Goal: Information Seeking & Learning: Stay updated

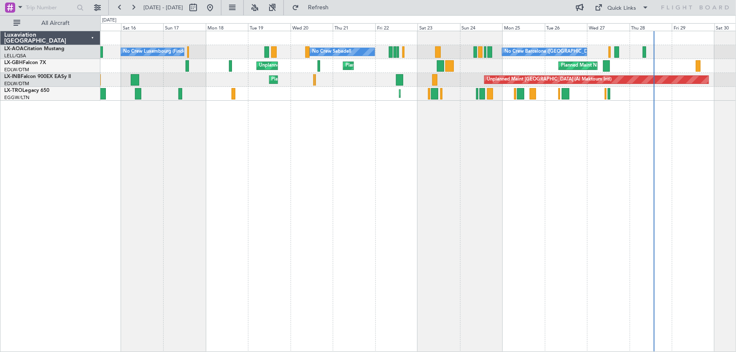
click at [400, 148] on div "No Crew Barcelona ([GEOGRAPHIC_DATA]) No Crew Sabadell No Crew Luxembourg (Find…" at bounding box center [418, 192] width 636 height 322
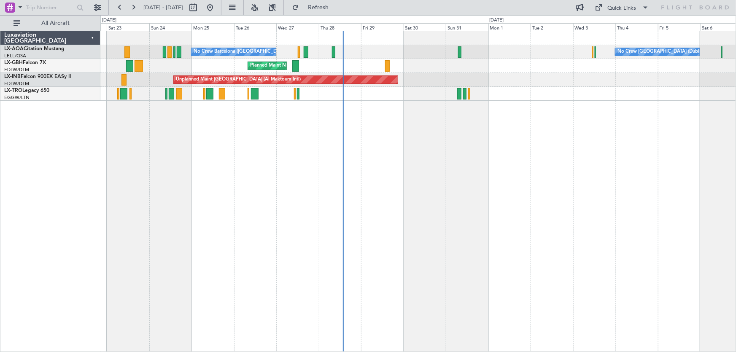
click at [230, 157] on div "No Crew Barcelona ([GEOGRAPHIC_DATA]) No Crew [GEOGRAPHIC_DATA] (Dublin Intl) N…" at bounding box center [418, 192] width 636 height 322
click at [264, 127] on div "No Crew [GEOGRAPHIC_DATA] (Dublin Intl) No Crew Barcelona ([GEOGRAPHIC_DATA]) N…" at bounding box center [418, 192] width 636 height 322
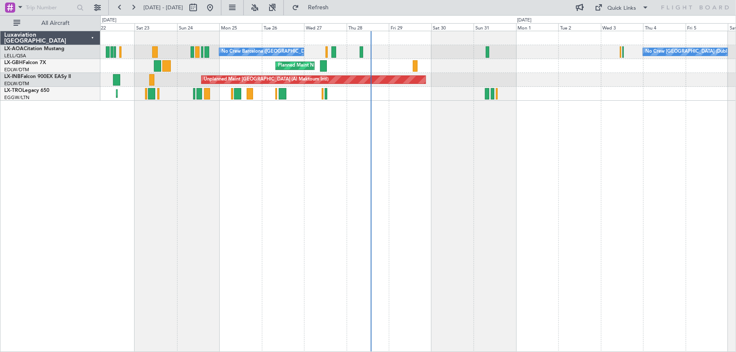
click at [224, 148] on div "No Crew [GEOGRAPHIC_DATA] (Dublin Intl) No Crew Barcelona ([GEOGRAPHIC_DATA]) N…" at bounding box center [418, 192] width 636 height 322
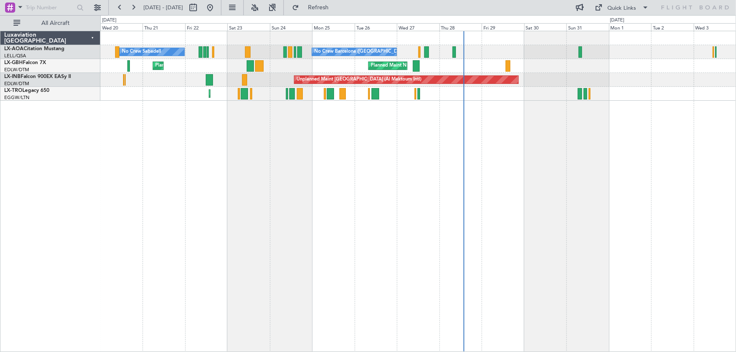
click at [329, 154] on div "No Crew [GEOGRAPHIC_DATA] (Dublin Intl) No Crew Barcelona ([GEOGRAPHIC_DATA]) N…" at bounding box center [418, 192] width 636 height 322
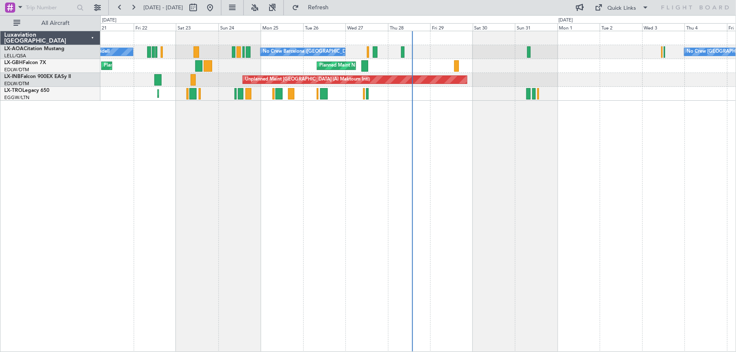
click at [480, 122] on div "No Crew Barcelona ([GEOGRAPHIC_DATA]) No Crew Sabadell No Crew [GEOGRAPHIC_DATA…" at bounding box center [418, 192] width 636 height 322
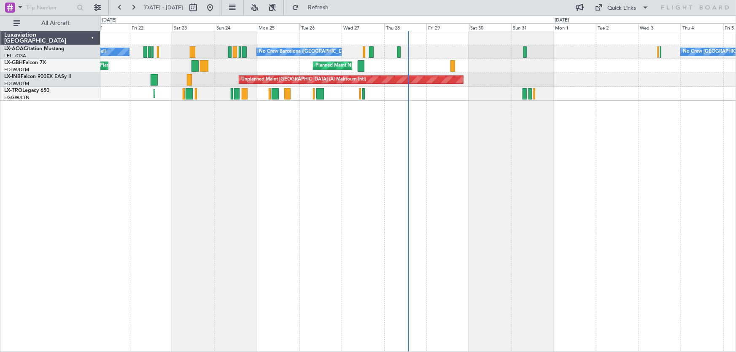
click at [485, 164] on div "No Crew Barcelona ([GEOGRAPHIC_DATA]) No Crew Sabadell No Crew [GEOGRAPHIC_DATA…" at bounding box center [418, 192] width 636 height 322
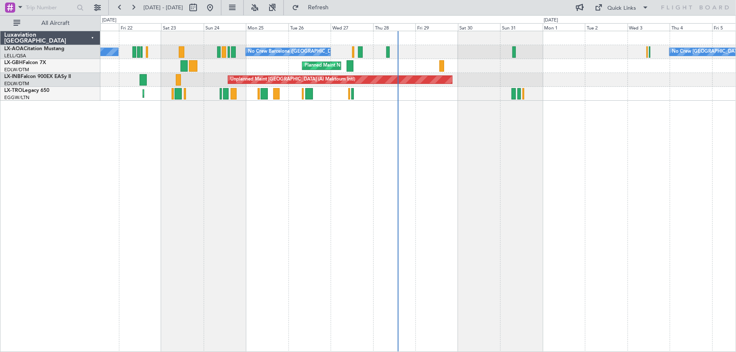
click at [453, 187] on div "No Crew [GEOGRAPHIC_DATA] (Dublin Intl) No Crew Barcelona ([GEOGRAPHIC_DATA]) N…" at bounding box center [418, 192] width 636 height 322
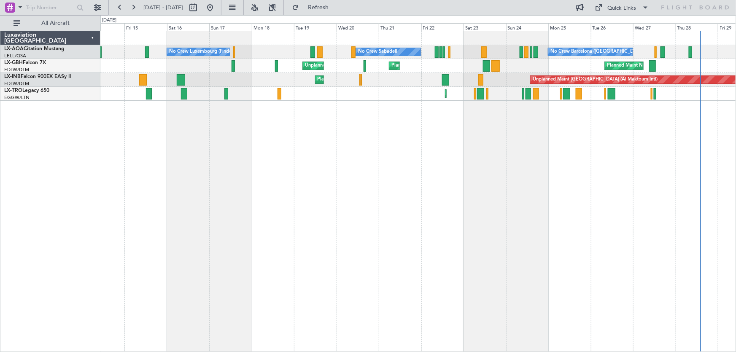
click at [365, 169] on div "No Crew Barcelona ([GEOGRAPHIC_DATA]) No Crew Sabadell No Crew Luxembourg (Find…" at bounding box center [418, 192] width 636 height 322
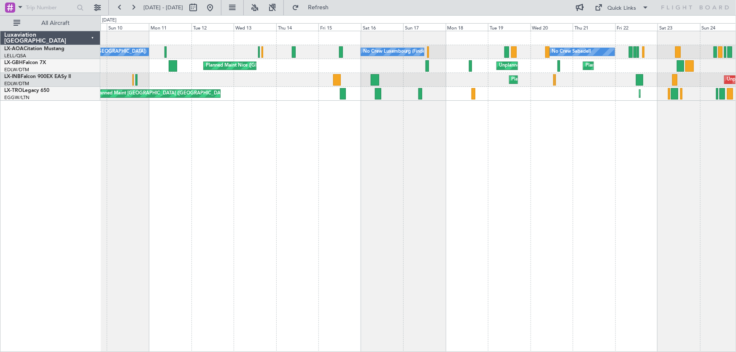
click at [334, 163] on div "No Crew Sabadell No Crew Luxembourg (Findel) No Crew Ostend-[GEOGRAPHIC_DATA] (…" at bounding box center [418, 192] width 636 height 322
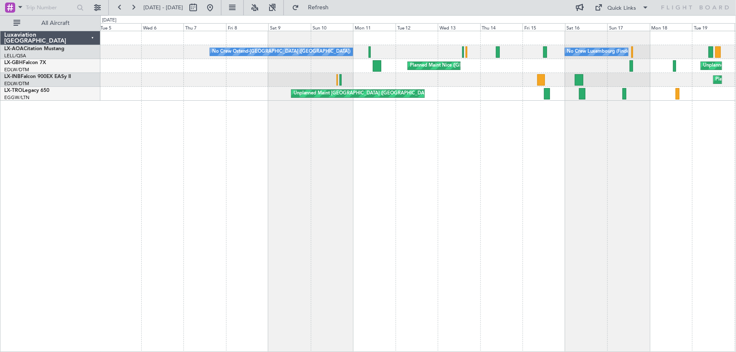
click at [316, 156] on div "No Crew Luxembourg (Findel) No Crew Ostend-[GEOGRAPHIC_DATA] (Ostend) No Crew S…" at bounding box center [418, 192] width 636 height 322
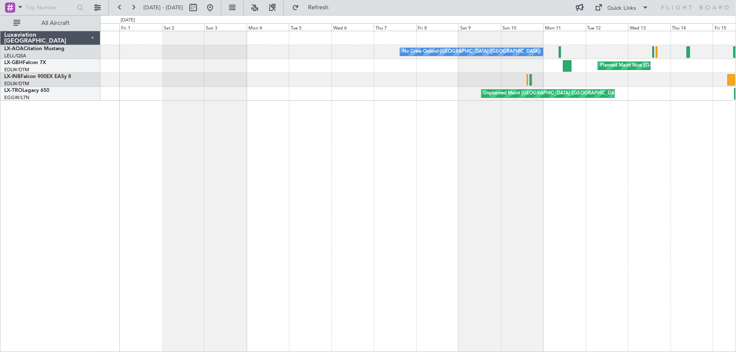
click at [276, 157] on div "No Crew Ostend-[GEOGRAPHIC_DATA] ([GEOGRAPHIC_DATA]) No Crew Luxembourg (Findel…" at bounding box center [368, 183] width 736 height 337
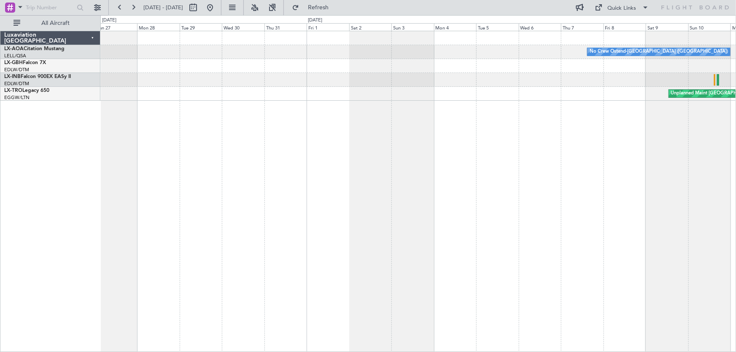
click at [300, 142] on div "No Crew Ostend-[GEOGRAPHIC_DATA] ([GEOGRAPHIC_DATA]) [GEOGRAPHIC_DATA] ([GEOGRA…" at bounding box center [368, 183] width 736 height 337
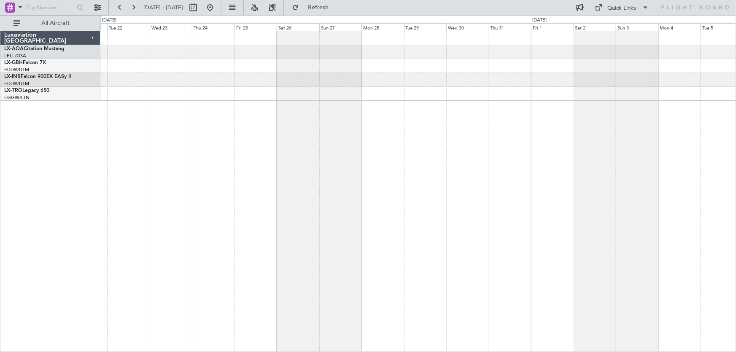
click at [308, 138] on div "No Crew Ostend-[GEOGRAPHIC_DATA] ([GEOGRAPHIC_DATA]) Unplanned Maint [GEOGRAPHI…" at bounding box center [418, 192] width 636 height 322
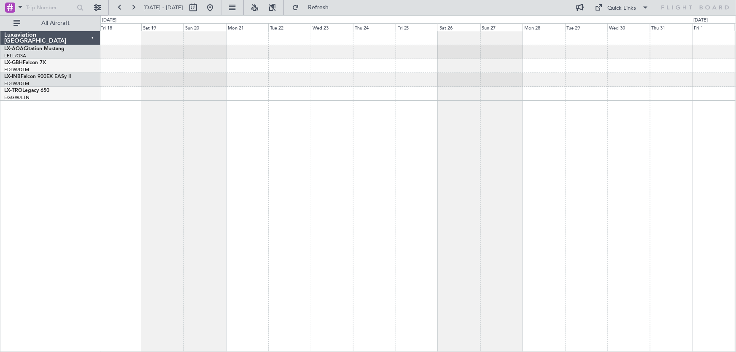
click at [327, 131] on div at bounding box center [418, 192] width 636 height 322
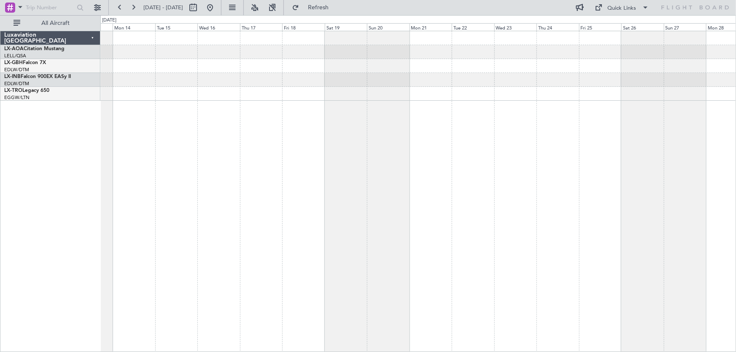
click at [268, 141] on div at bounding box center [418, 192] width 636 height 322
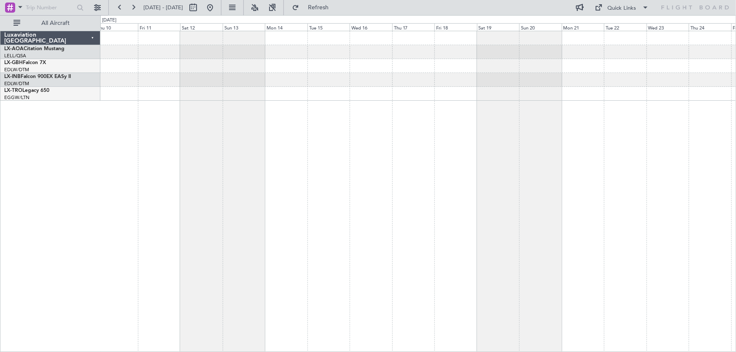
click at [291, 143] on div at bounding box center [418, 192] width 636 height 322
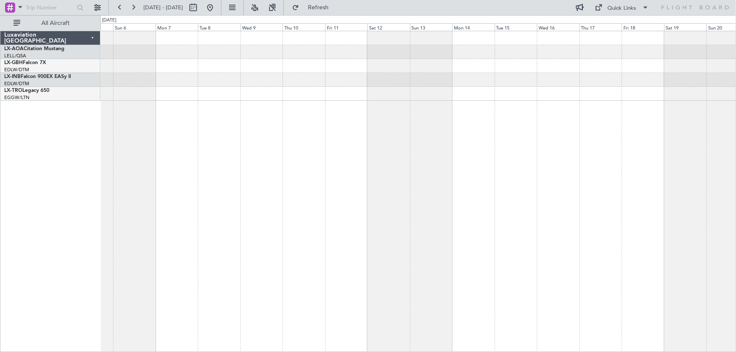
click at [297, 144] on div at bounding box center [418, 192] width 636 height 322
click at [246, 142] on div at bounding box center [418, 192] width 636 height 322
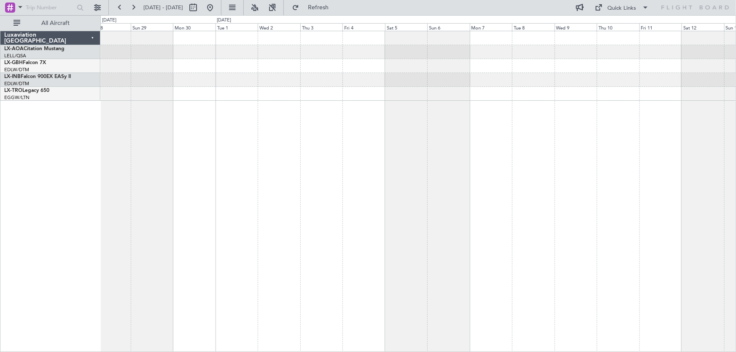
click at [235, 134] on div "Luxaviation [GEOGRAPHIC_DATA] LX-AOA Citation Mustang [PERSON_NAME]/QSA Sabadel…" at bounding box center [368, 183] width 736 height 337
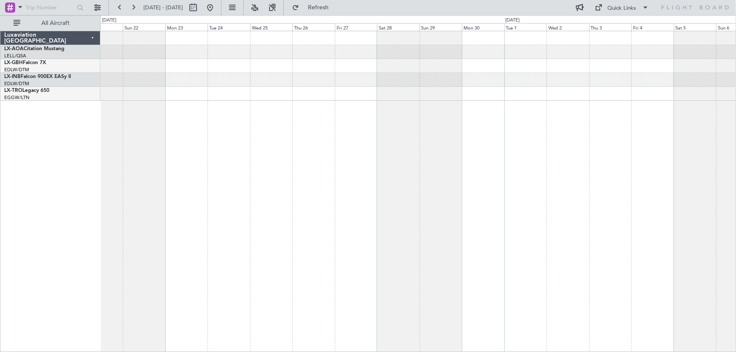
click at [272, 123] on div at bounding box center [418, 192] width 636 height 322
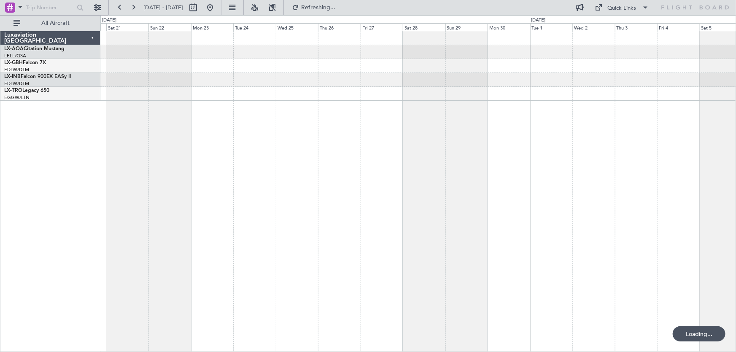
click at [239, 129] on div at bounding box center [418, 192] width 636 height 322
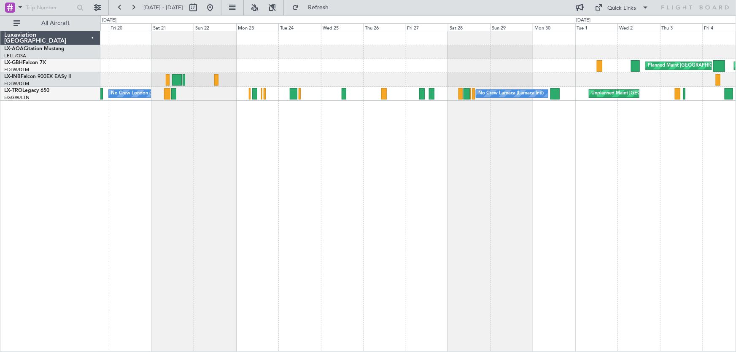
click at [198, 157] on div "Planned Maint [GEOGRAPHIC_DATA] ([GEOGRAPHIC_DATA]) Unplanned Maint [GEOGRAPHIC…" at bounding box center [418, 192] width 636 height 322
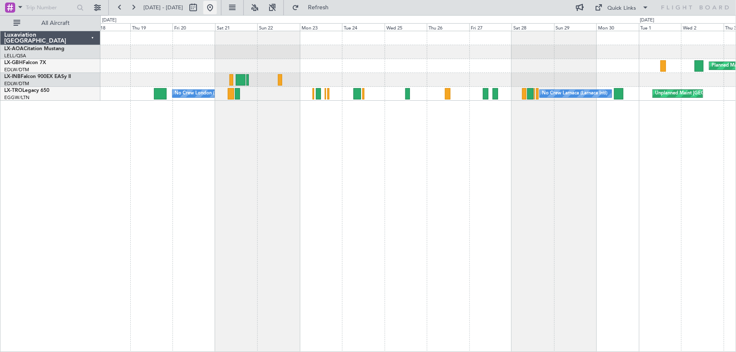
click at [217, 10] on button at bounding box center [210, 8] width 14 height 14
